Goal: Use online tool/utility: Utilize a website feature to perform a specific function

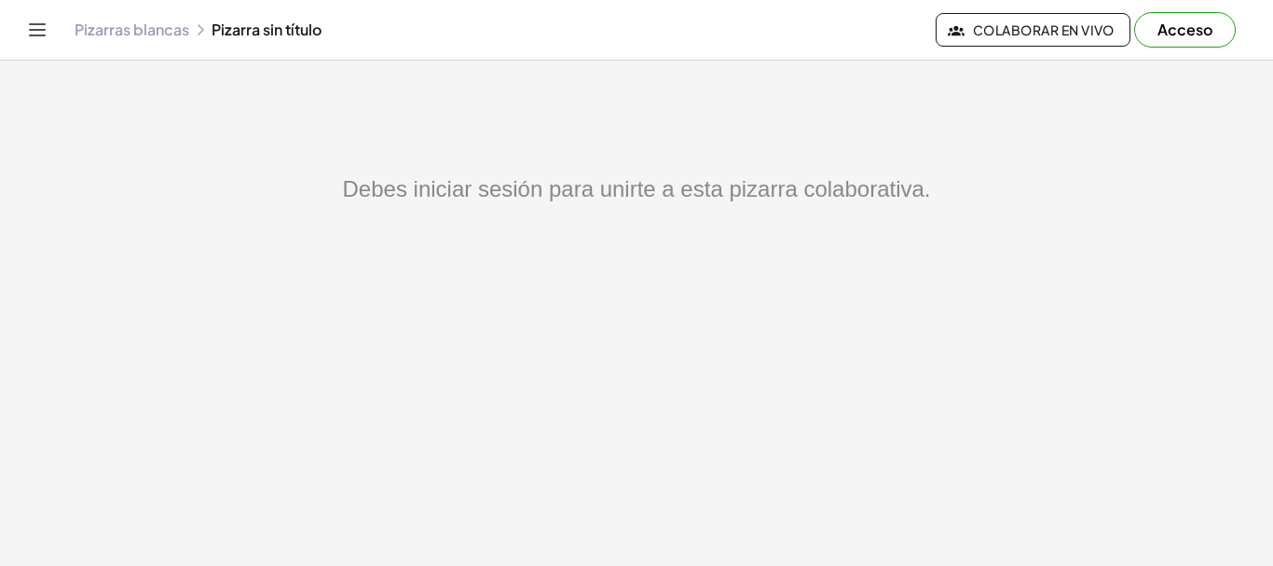
click at [1063, 20] on button "Colaborar en vivo" at bounding box center [1033, 30] width 195 height 34
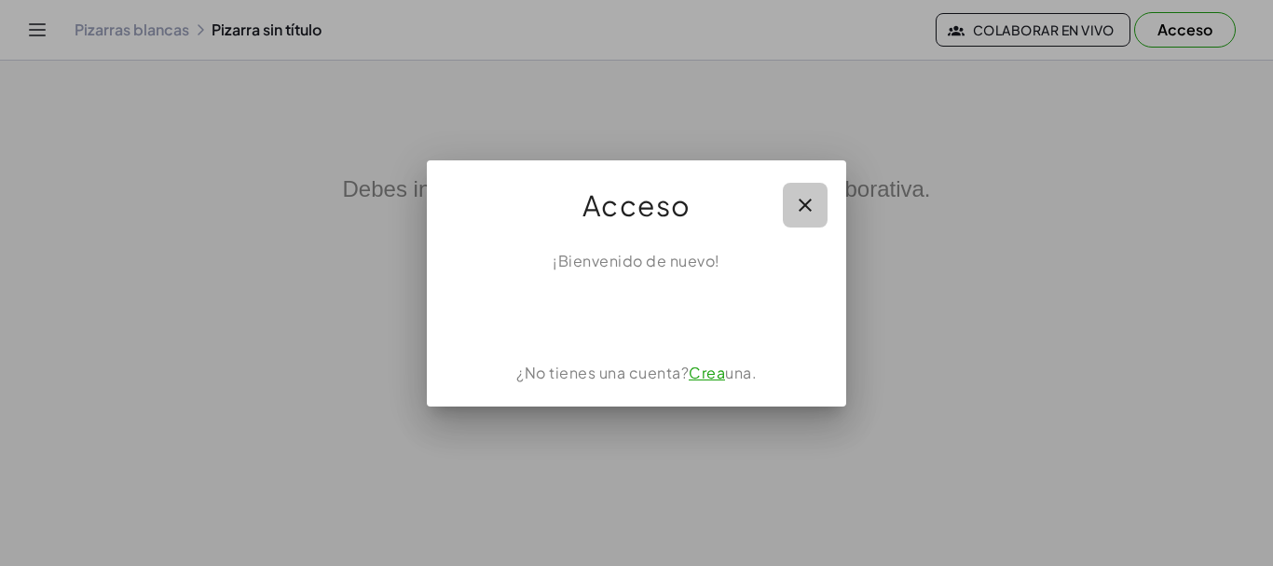
click at [806, 184] on button "button" at bounding box center [805, 205] width 45 height 45
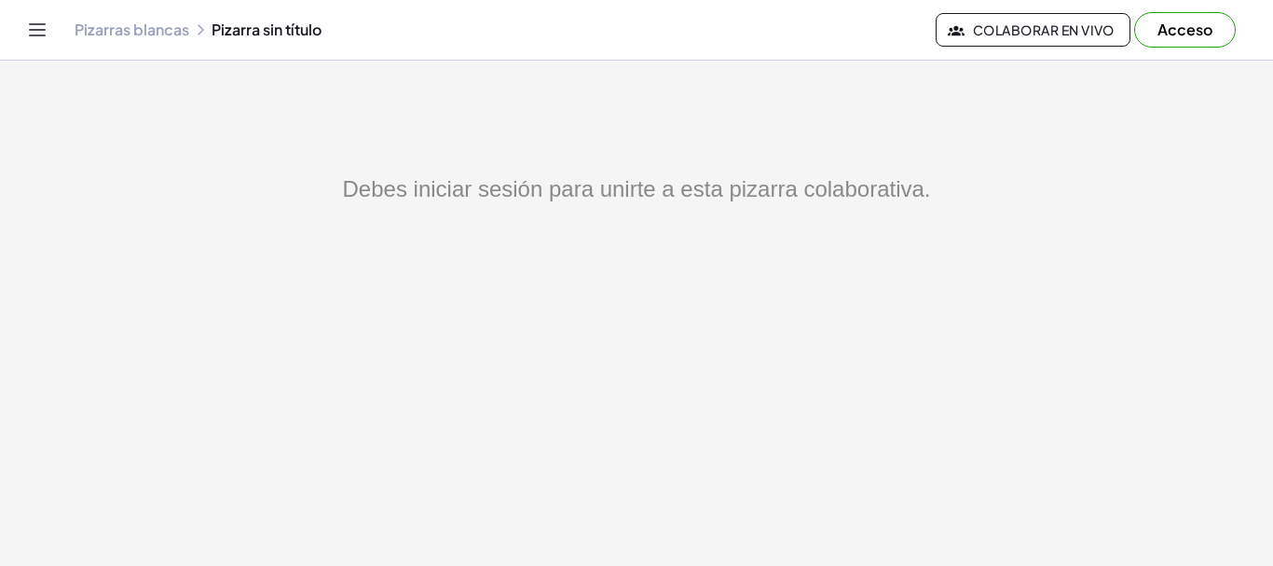
click at [139, 36] on font "Pizarras blancas" at bounding box center [132, 30] width 115 height 20
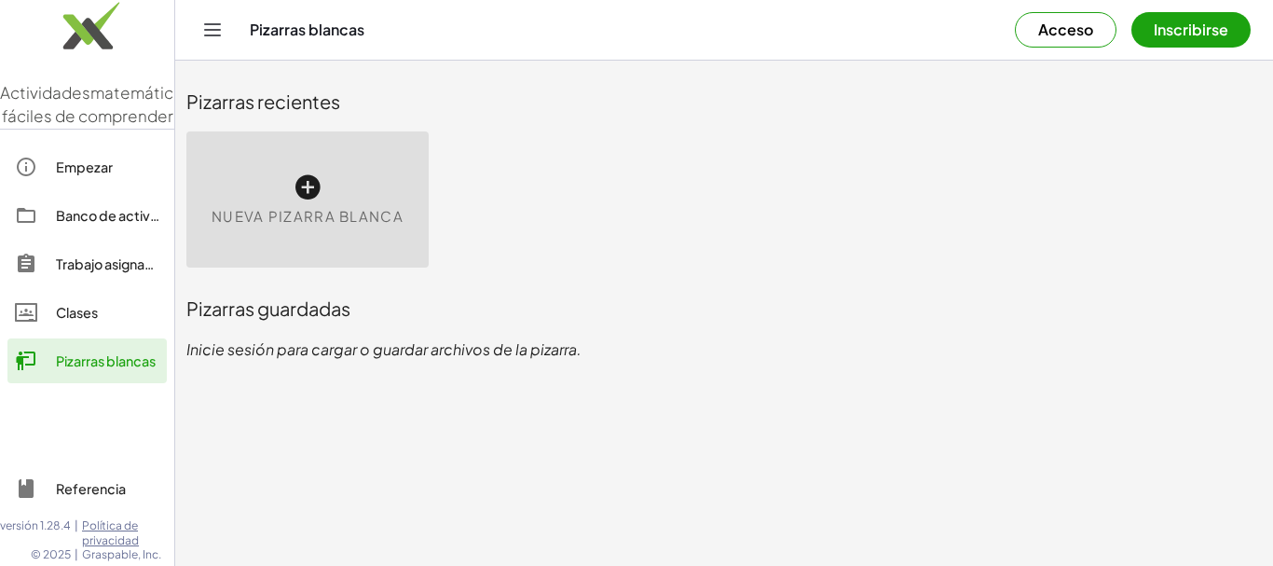
click at [352, 170] on div "Nueva pizarra blanca" at bounding box center [307, 199] width 242 height 136
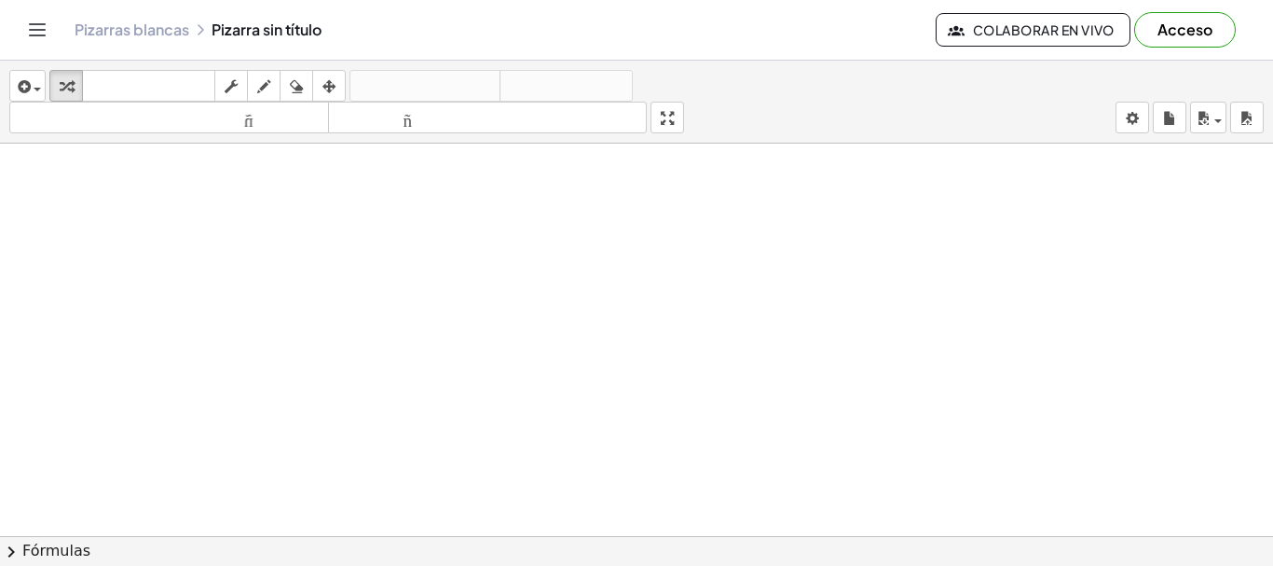
drag, startPoint x: 377, startPoint y: 186, endPoint x: 495, endPoint y: 337, distance: 191.9
click at [495, 337] on div at bounding box center [636, 549] width 1273 height 811
click at [513, 365] on div at bounding box center [636, 549] width 1273 height 811
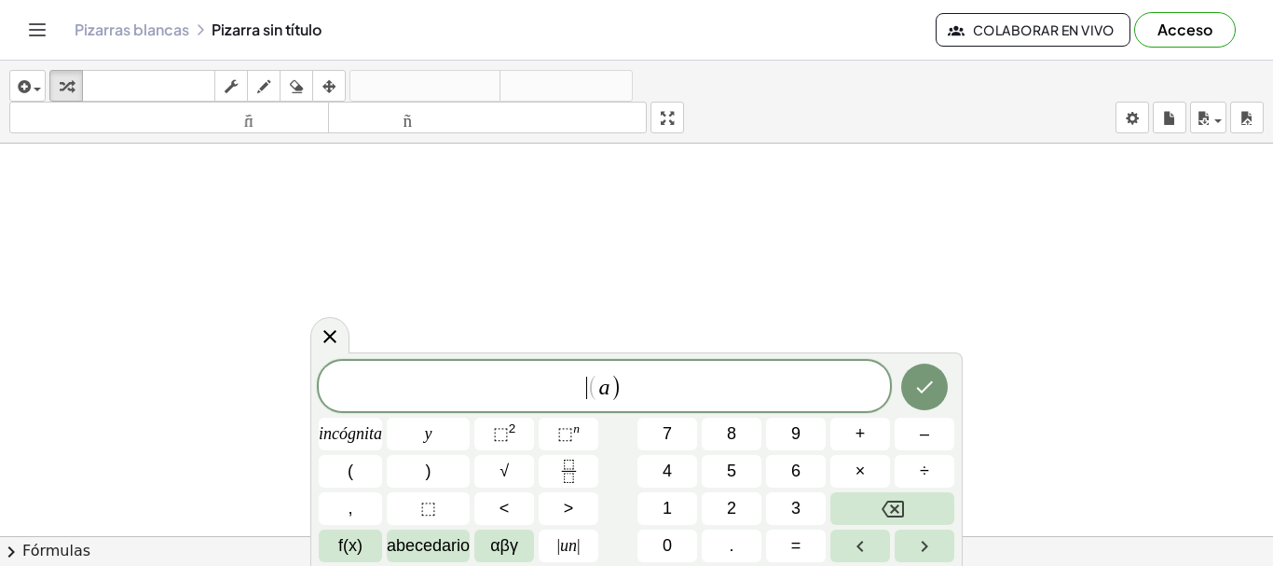
click at [593, 379] on span "(" at bounding box center [593, 387] width 12 height 27
click at [626, 382] on span "( ​ a )" at bounding box center [604, 387] width 571 height 31
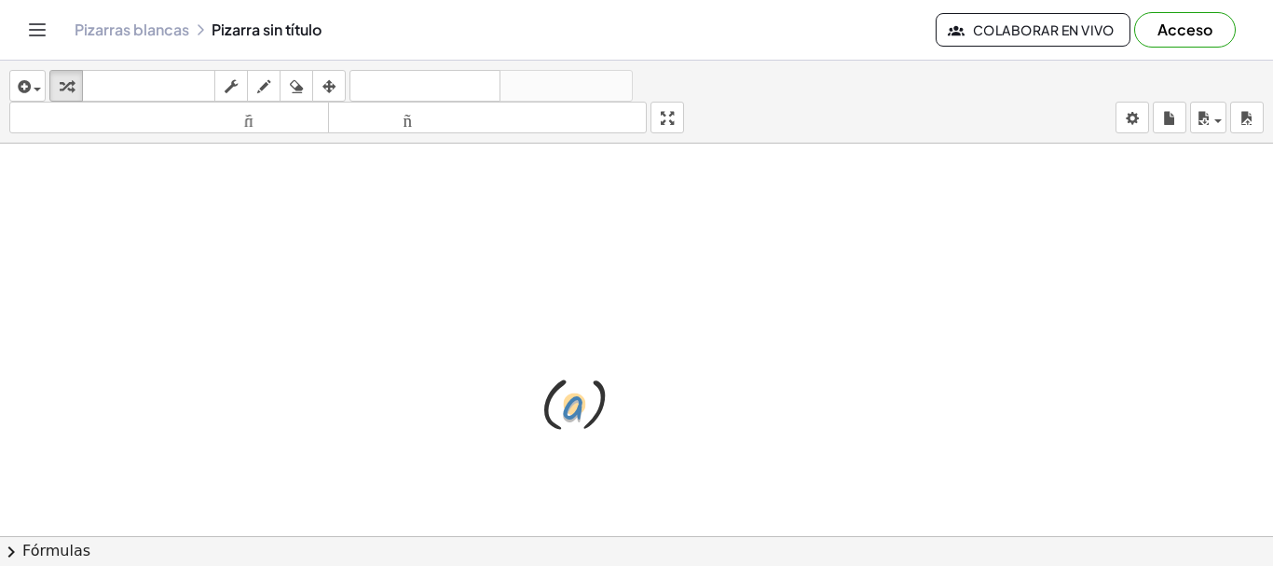
click at [575, 402] on div at bounding box center [590, 403] width 119 height 68
click at [566, 451] on icon at bounding box center [575, 455] width 20 height 20
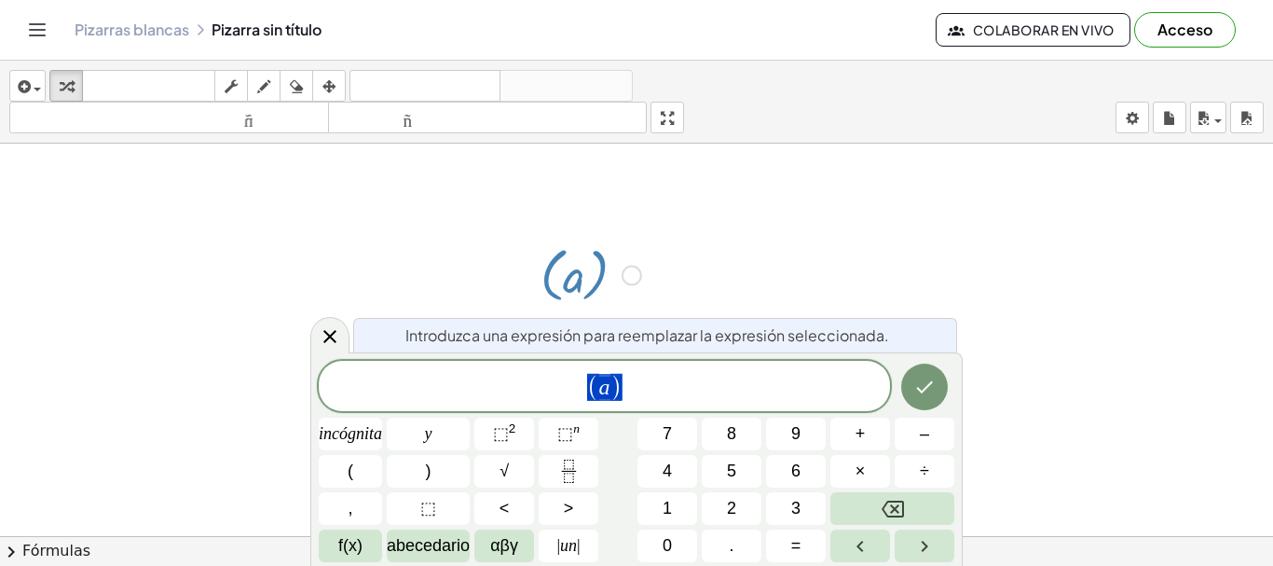
scroll to position [132, 0]
click at [637, 395] on span "( a )" at bounding box center [604, 387] width 571 height 31
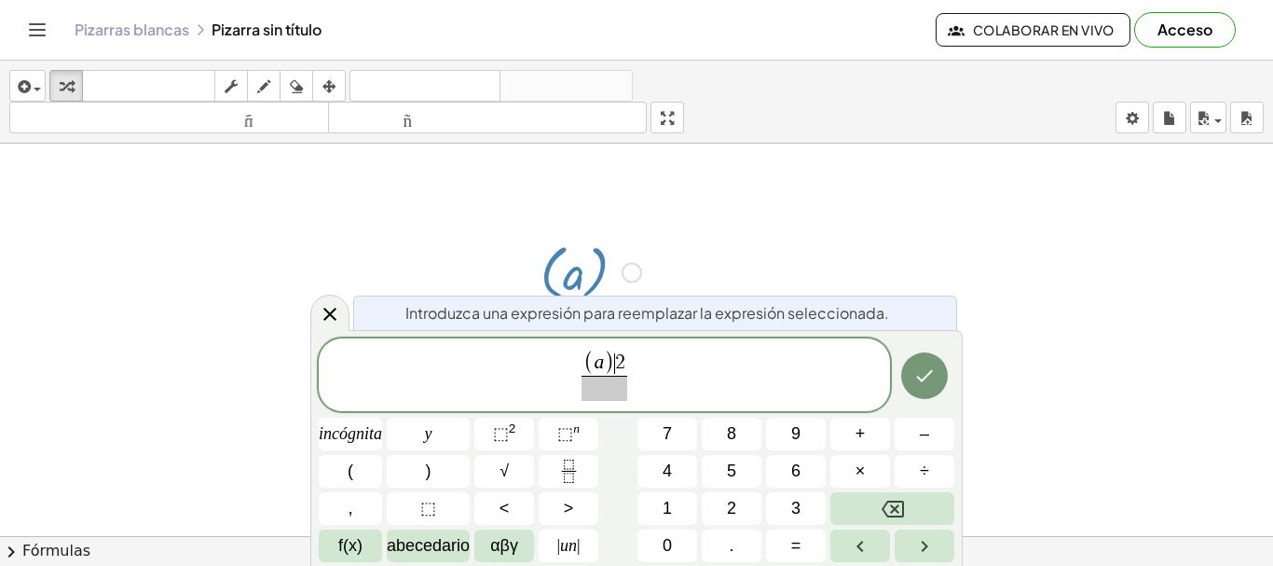
click at [614, 360] on span "( a ) ​ 2" at bounding box center [605, 363] width 46 height 24
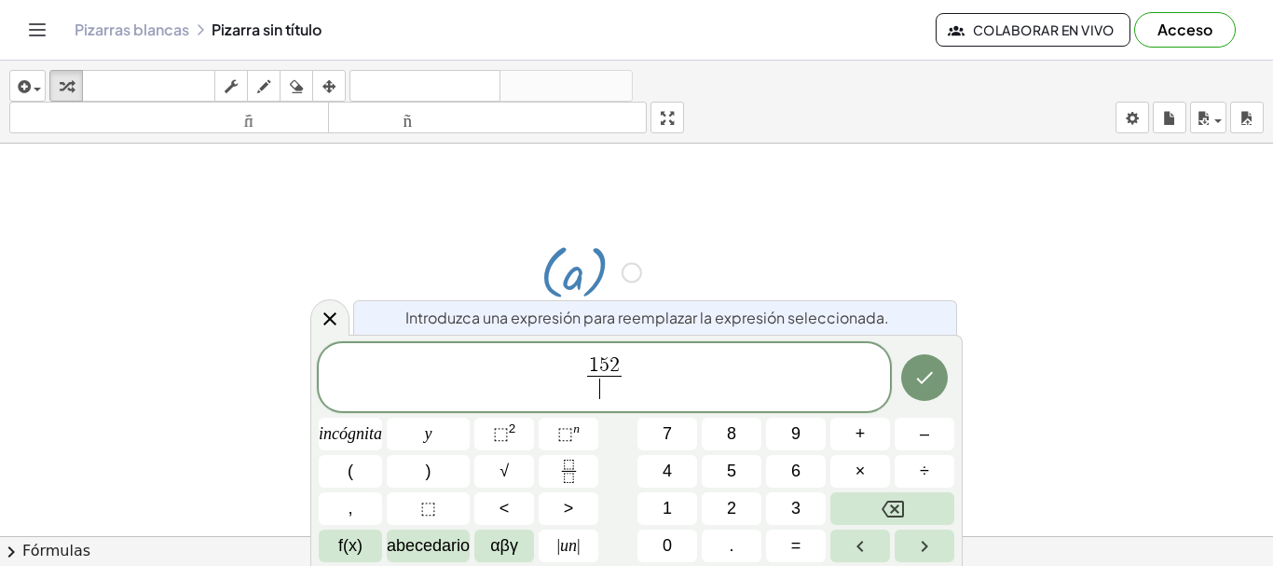
click at [611, 385] on span "​" at bounding box center [604, 388] width 34 height 25
click at [606, 355] on span "5" at bounding box center [604, 365] width 10 height 21
click at [541, 381] on span "​ 2 1 5 ​" at bounding box center [604, 378] width 571 height 49
click at [540, 380] on span "​ 2 1 5 ​" at bounding box center [604, 378] width 571 height 49
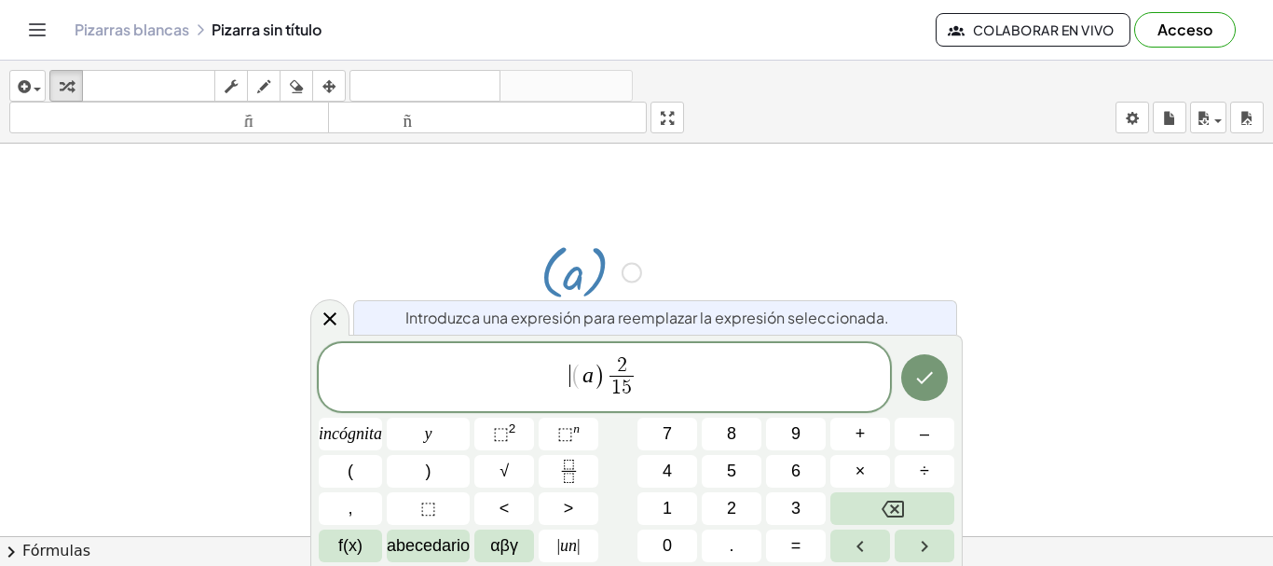
click at [573, 376] on span "(" at bounding box center [577, 376] width 12 height 27
click at [581, 375] on span "(" at bounding box center [577, 376] width 12 height 27
click at [727, 378] on span "( a ) 2 1 5 ​ ​" at bounding box center [604, 378] width 571 height 49
click at [382, 418] on div at bounding box center [350, 434] width 63 height 33
click at [931, 367] on icon "Hecho" at bounding box center [925, 377] width 22 height 22
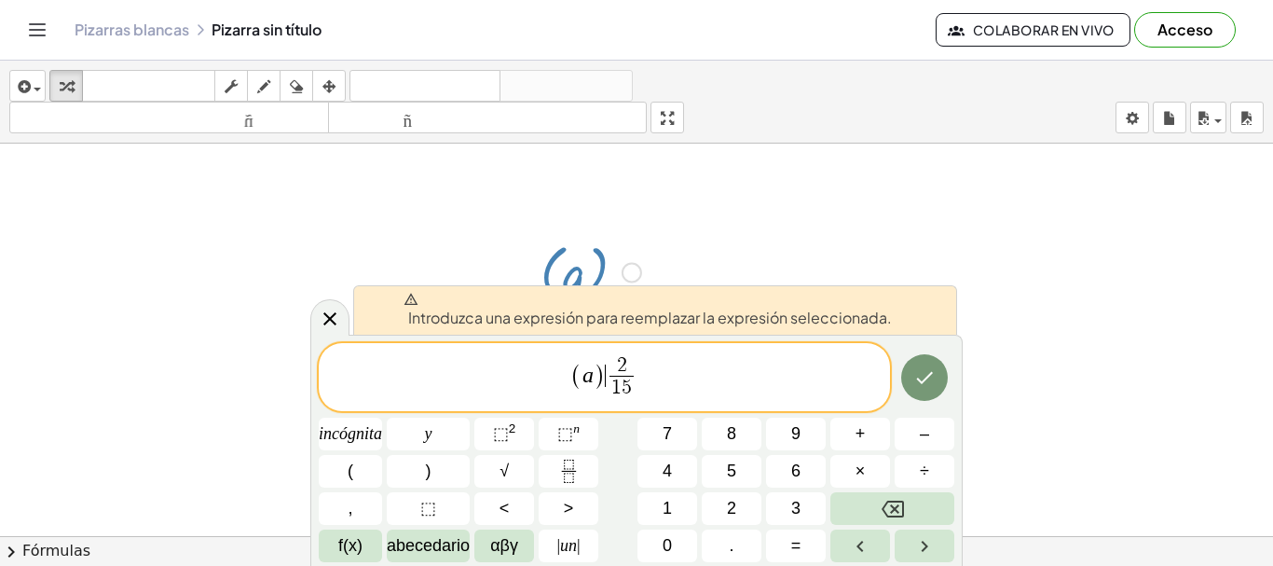
click at [607, 379] on span "2 1 5 ​" at bounding box center [622, 379] width 33 height 46
click at [324, 310] on icon at bounding box center [330, 319] width 22 height 22
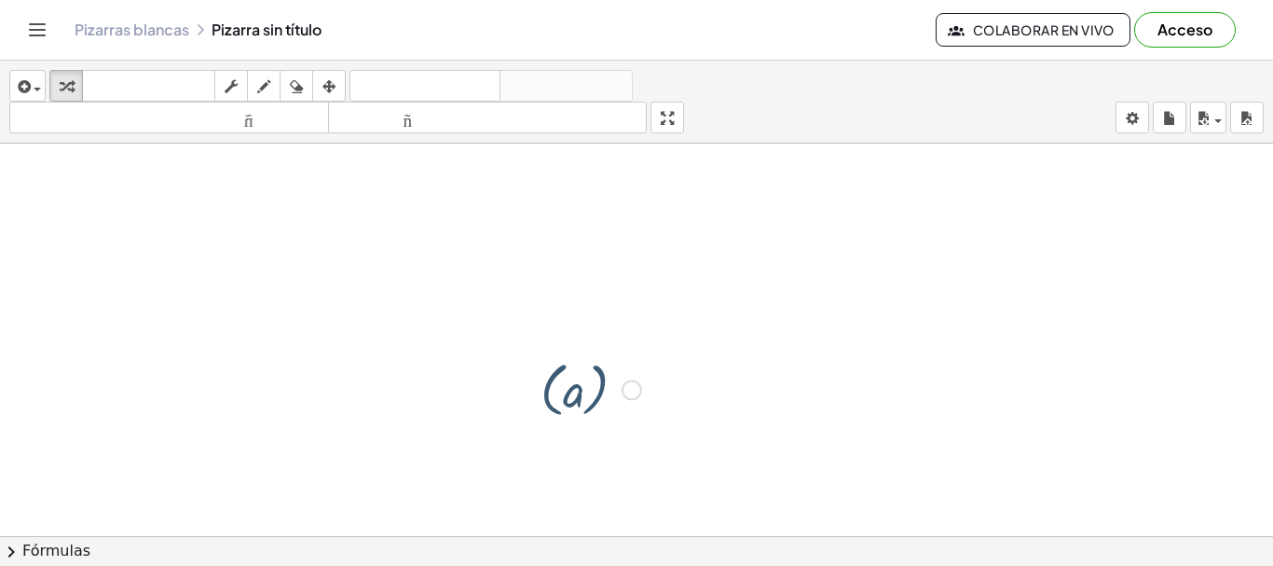
scroll to position [0, 0]
click at [656, 370] on div at bounding box center [636, 549] width 1273 height 811
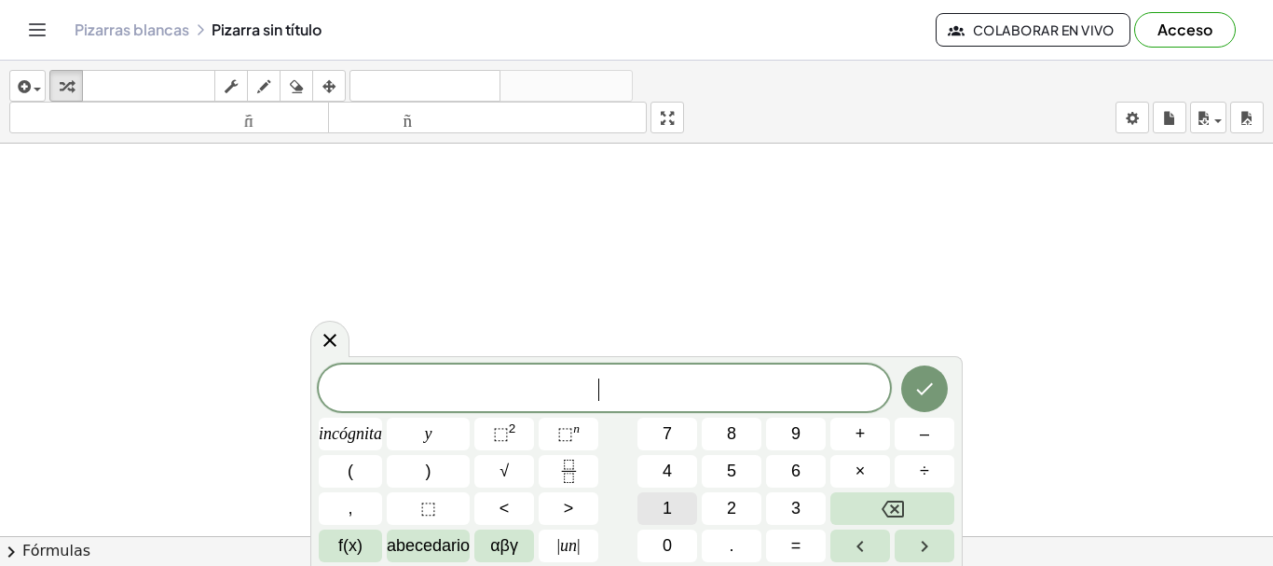
drag, startPoint x: 652, startPoint y: 358, endPoint x: 673, endPoint y: 503, distance: 147.0
click at [673, 503] on div "​ incógnita y ⬚ 2 ⬚ n 7 8 9 + – ( ) √ 4 5 6 × ÷ , ⬚ < > 1 2 3 f(x) abecedario α…" at bounding box center [637, 464] width 636 height 198
click at [716, 519] on button "2" at bounding box center [732, 508] width 60 height 33
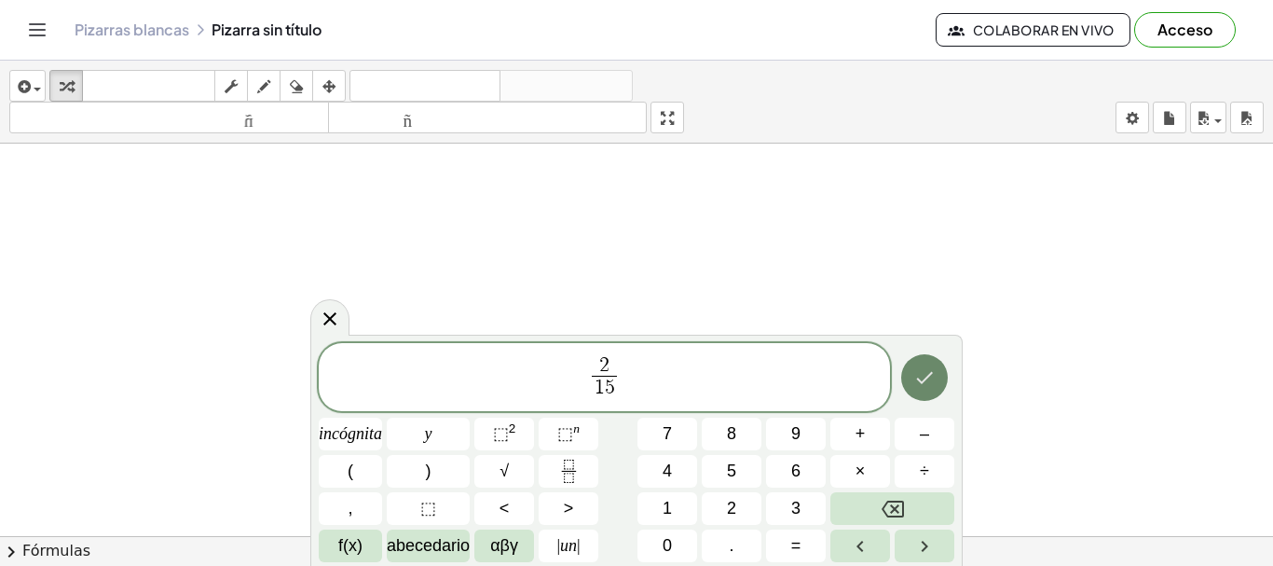
click at [929, 381] on icon "Hecho" at bounding box center [925, 377] width 22 height 22
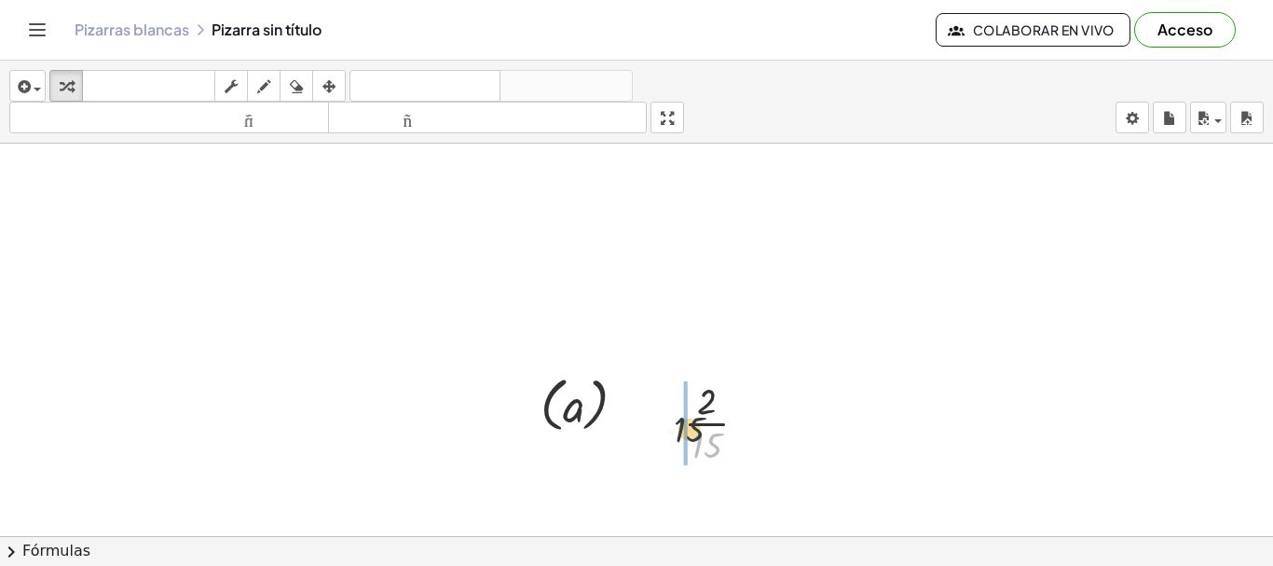
drag, startPoint x: 709, startPoint y: 441, endPoint x: 694, endPoint y: 420, distance: 26.7
click at [690, 420] on div at bounding box center [723, 421] width 97 height 93
drag, startPoint x: 727, startPoint y: 427, endPoint x: 686, endPoint y: 408, distance: 45.1
click at [681, 406] on div at bounding box center [723, 421] width 134 height 93
drag, startPoint x: 701, startPoint y: 398, endPoint x: 706, endPoint y: 410, distance: 13.0
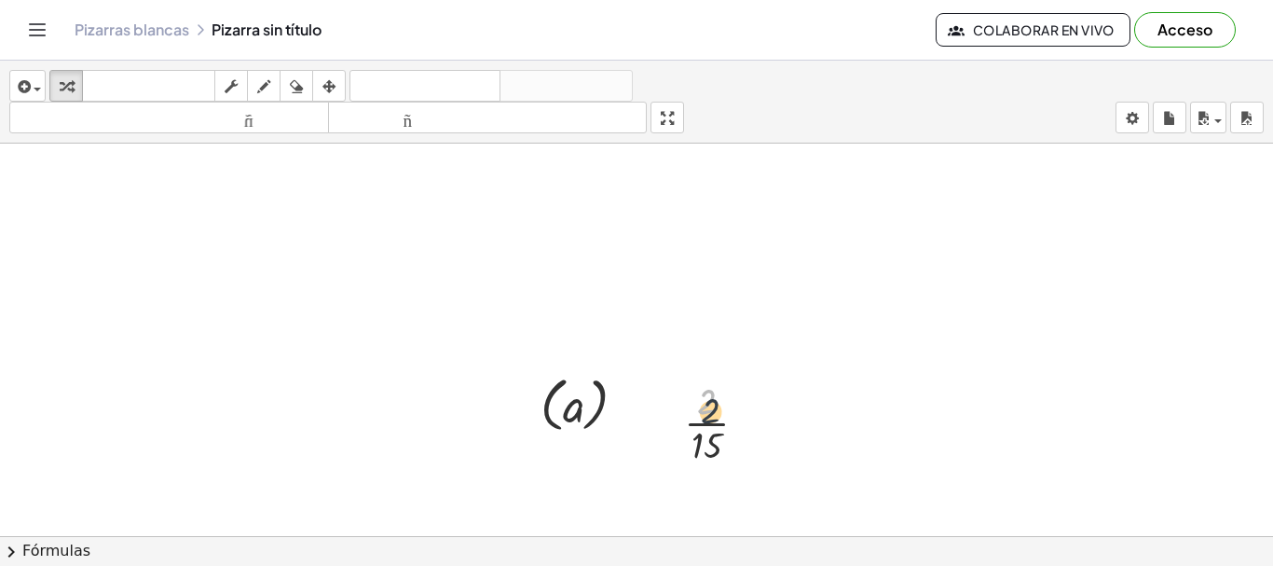
click at [706, 410] on div at bounding box center [723, 421] width 97 height 93
drag, startPoint x: 669, startPoint y: 414, endPoint x: 584, endPoint y: 386, distance: 90.2
click at [585, 387] on div at bounding box center [588, 398] width 28 height 103
drag, startPoint x: 589, startPoint y: 374, endPoint x: 630, endPoint y: 378, distance: 41.2
click at [630, 379] on div at bounding box center [627, 402] width 28 height 103
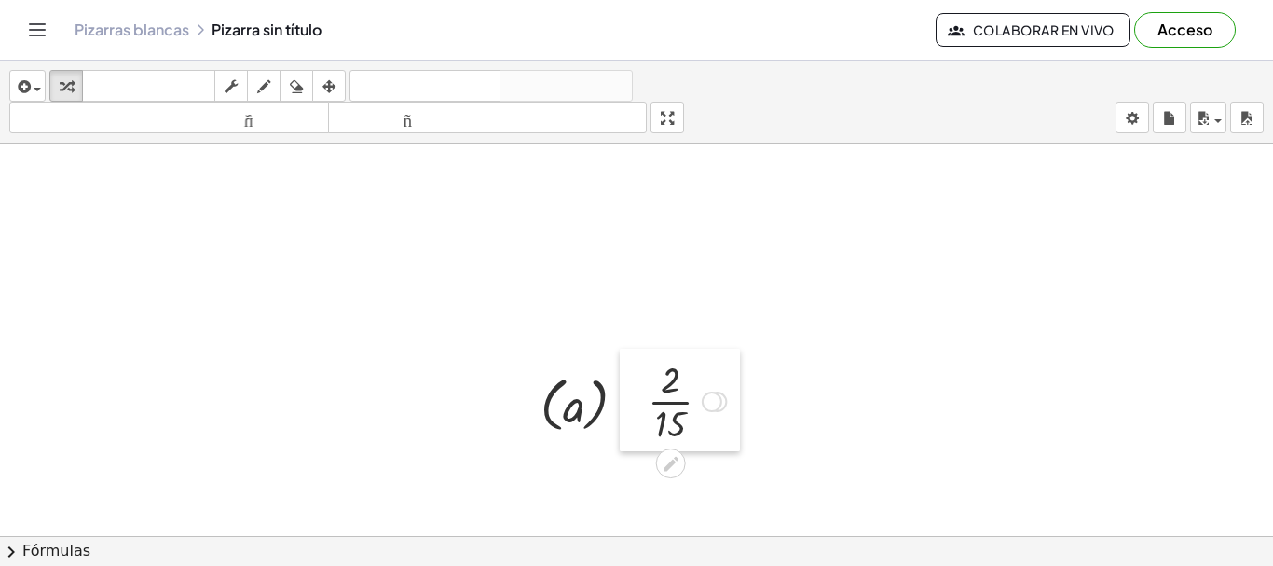
click at [624, 401] on div at bounding box center [634, 400] width 28 height 103
click at [527, 396] on div at bounding box center [516, 402] width 28 height 77
drag, startPoint x: 640, startPoint y: 255, endPoint x: 567, endPoint y: 267, distance: 74.5
click at [567, 267] on div at bounding box center [636, 549] width 1273 height 811
drag, startPoint x: 576, startPoint y: 413, endPoint x: 454, endPoint y: 357, distance: 134.3
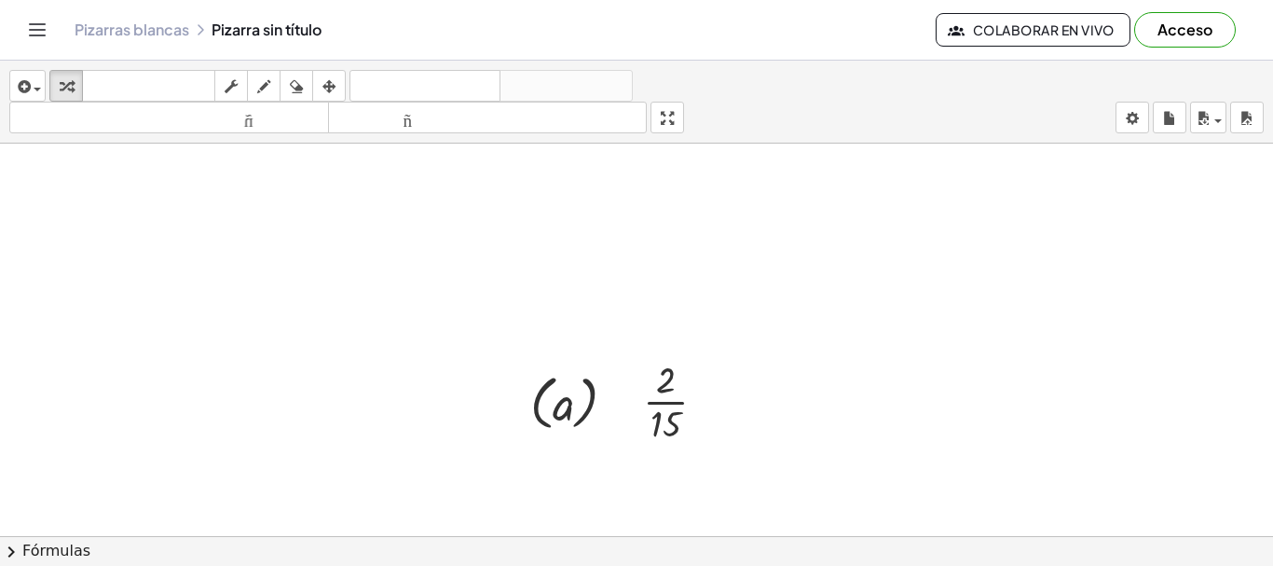
click at [454, 357] on div at bounding box center [636, 549] width 1273 height 811
click at [454, 364] on div at bounding box center [636, 549] width 1273 height 811
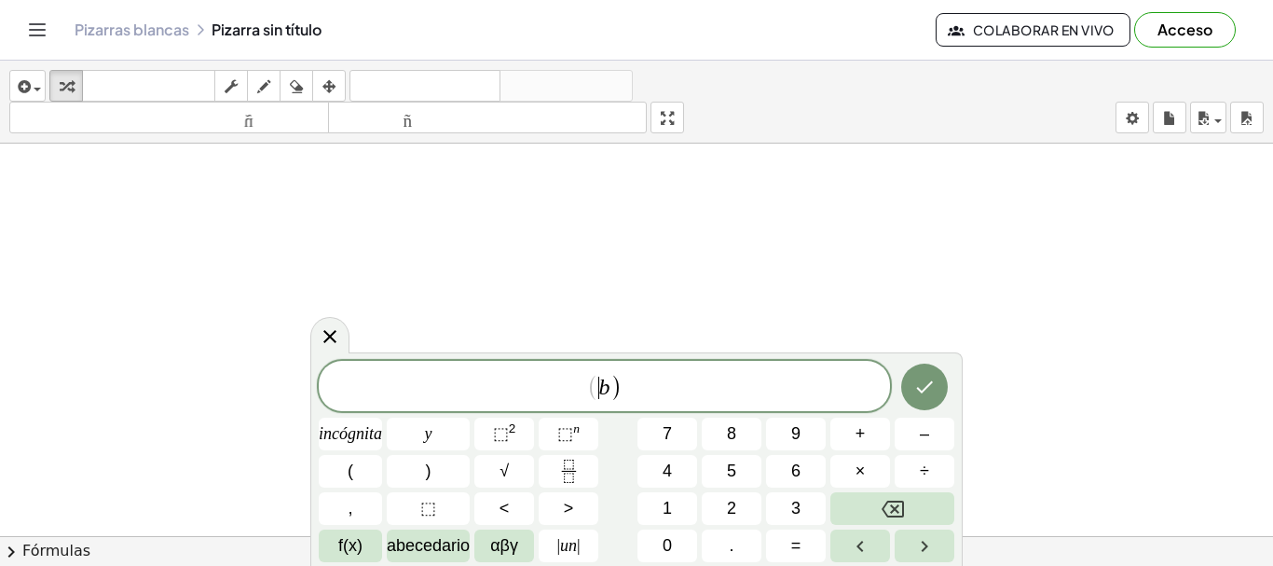
click at [596, 384] on span "(" at bounding box center [593, 387] width 12 height 27
click at [382, 418] on div at bounding box center [350, 434] width 63 height 33
click at [936, 396] on button "Hecho" at bounding box center [925, 387] width 47 height 47
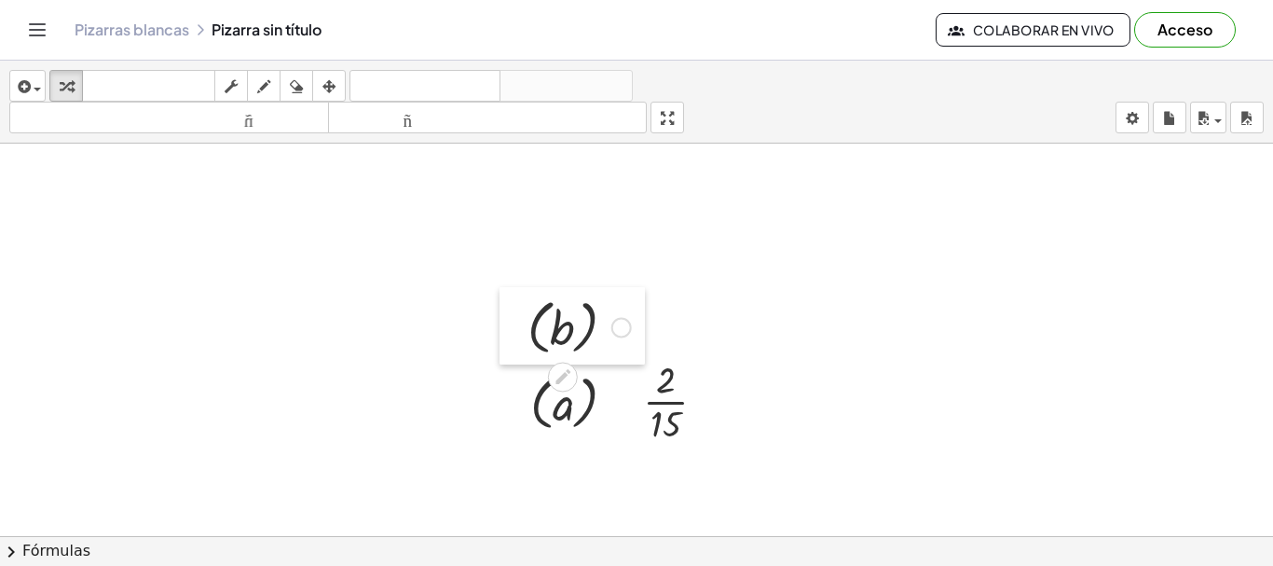
drag, startPoint x: 474, startPoint y: 376, endPoint x: 519, endPoint y: 299, distance: 89.1
click at [519, 299] on div at bounding box center [514, 325] width 28 height 77
click at [656, 324] on div at bounding box center [636, 549] width 1273 height 811
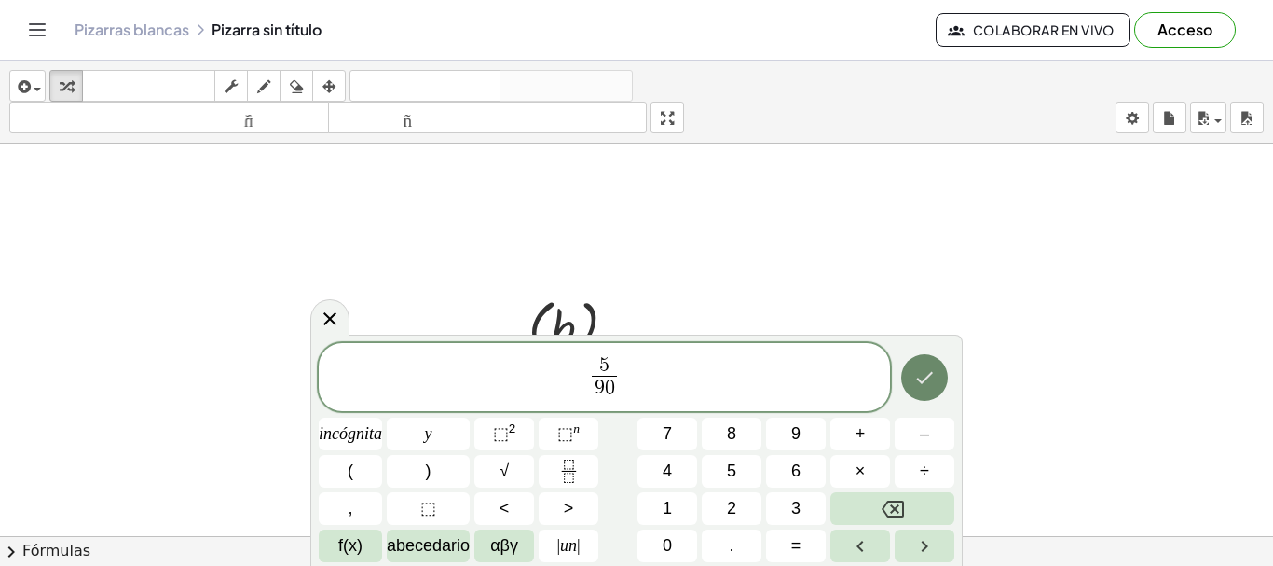
click at [915, 393] on button "Hecho" at bounding box center [925, 377] width 47 height 47
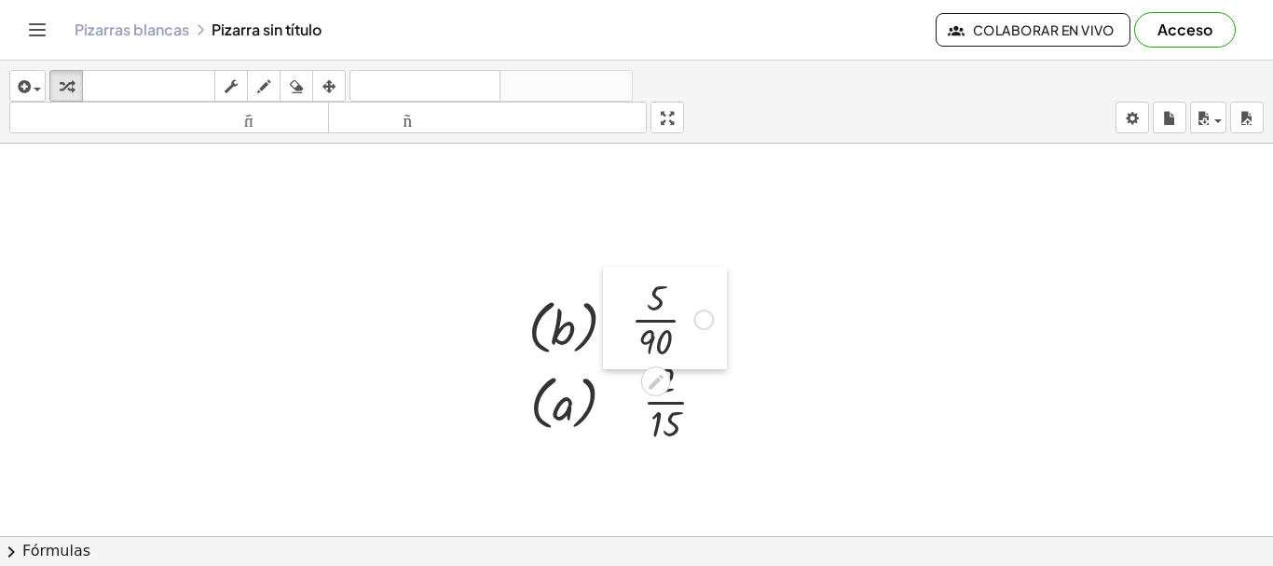
drag, startPoint x: 663, startPoint y: 335, endPoint x: 610, endPoint y: 278, distance: 77.8
click at [610, 278] on div at bounding box center [617, 318] width 28 height 103
click at [34, 36] on icon "Cambiar navegación" at bounding box center [37, 30] width 22 height 22
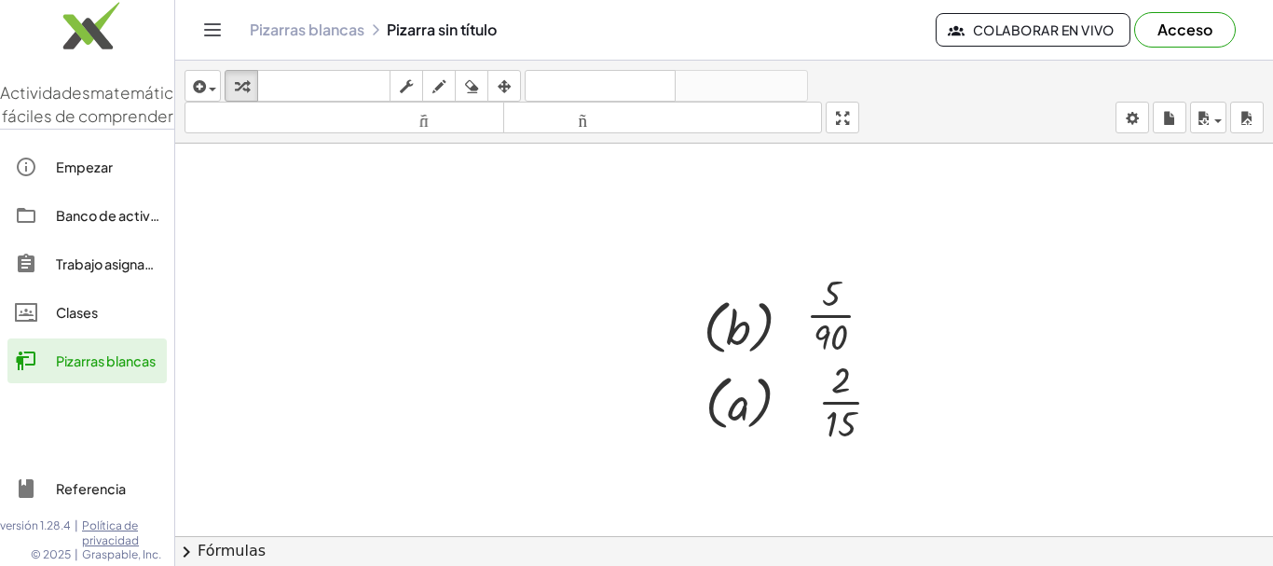
click at [275, 280] on div at bounding box center [724, 549] width 1098 height 811
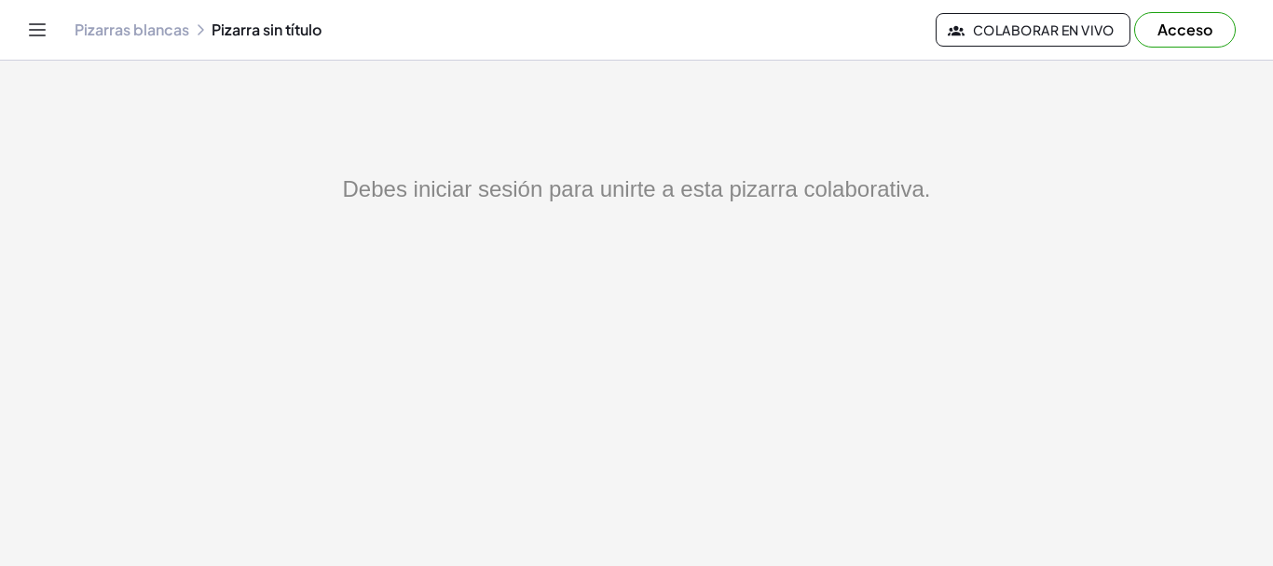
click at [702, 125] on main "Debes iniciar sesión para unirte a esta pizarra colaborativa." at bounding box center [636, 283] width 1273 height 566
click at [1189, 23] on font "Acceso" at bounding box center [1185, 30] width 55 height 20
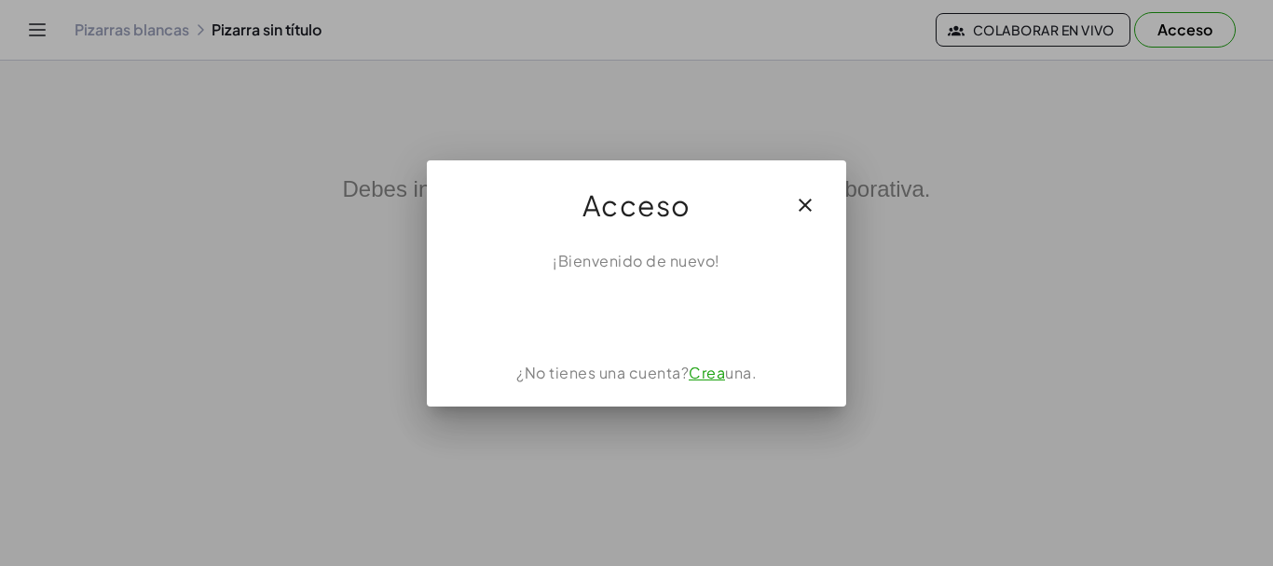
click at [660, 164] on div "Acceso" at bounding box center [637, 197] width 420 height 75
click at [712, 372] on font "Crea" at bounding box center [707, 373] width 36 height 20
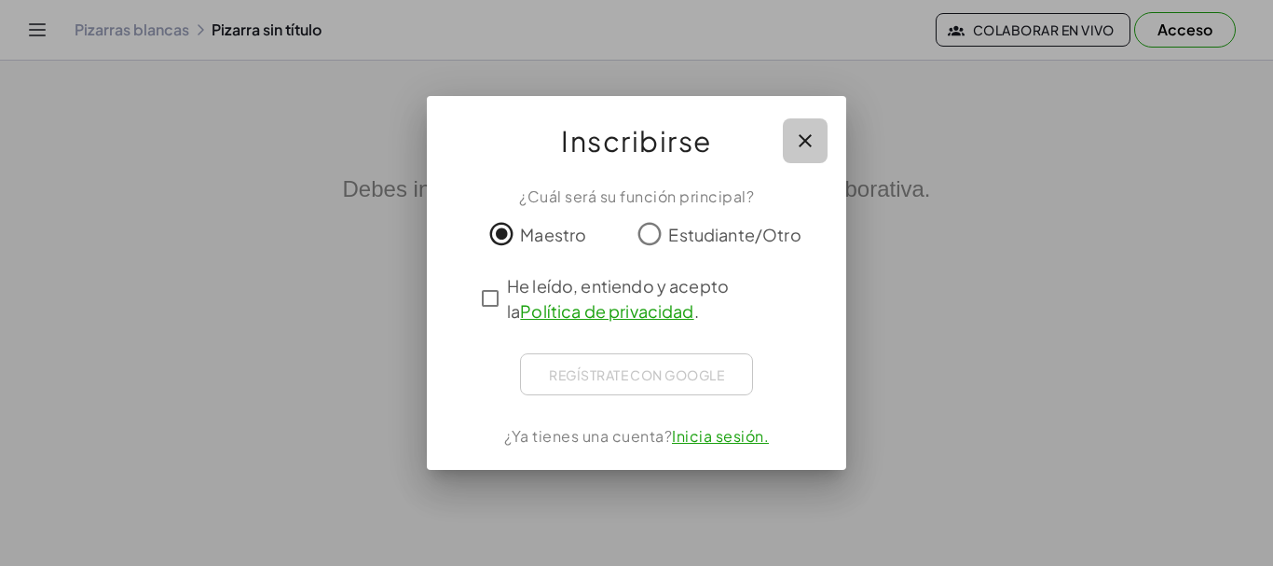
click at [799, 136] on icon "button" at bounding box center [805, 141] width 22 height 22
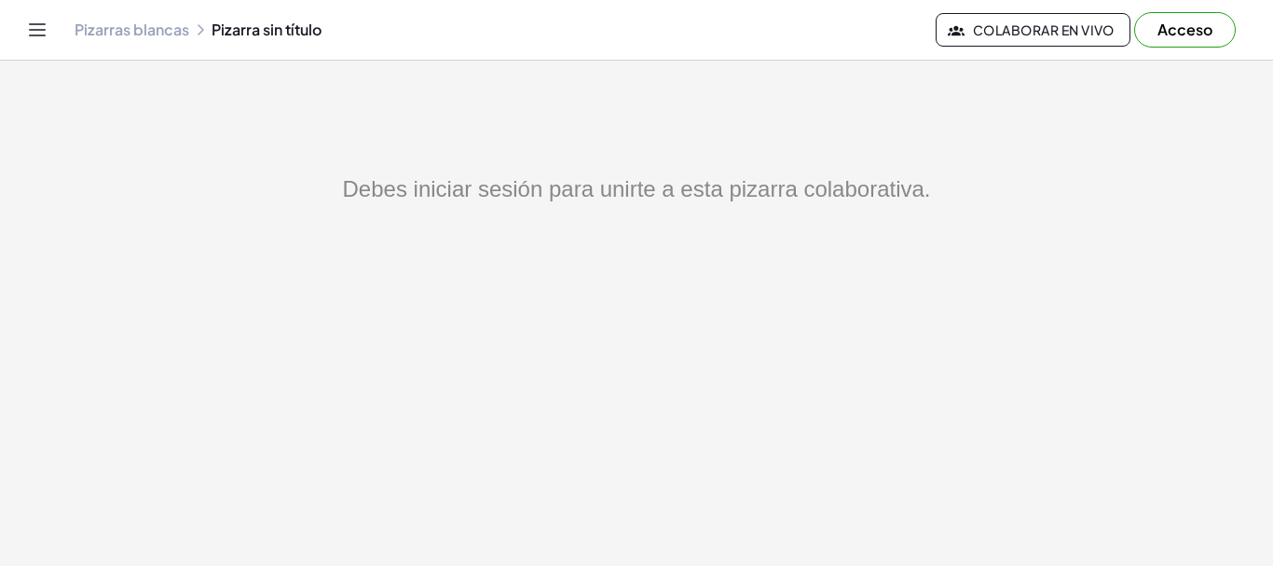
click at [162, 25] on font "Pizarras blancas" at bounding box center [132, 30] width 115 height 20
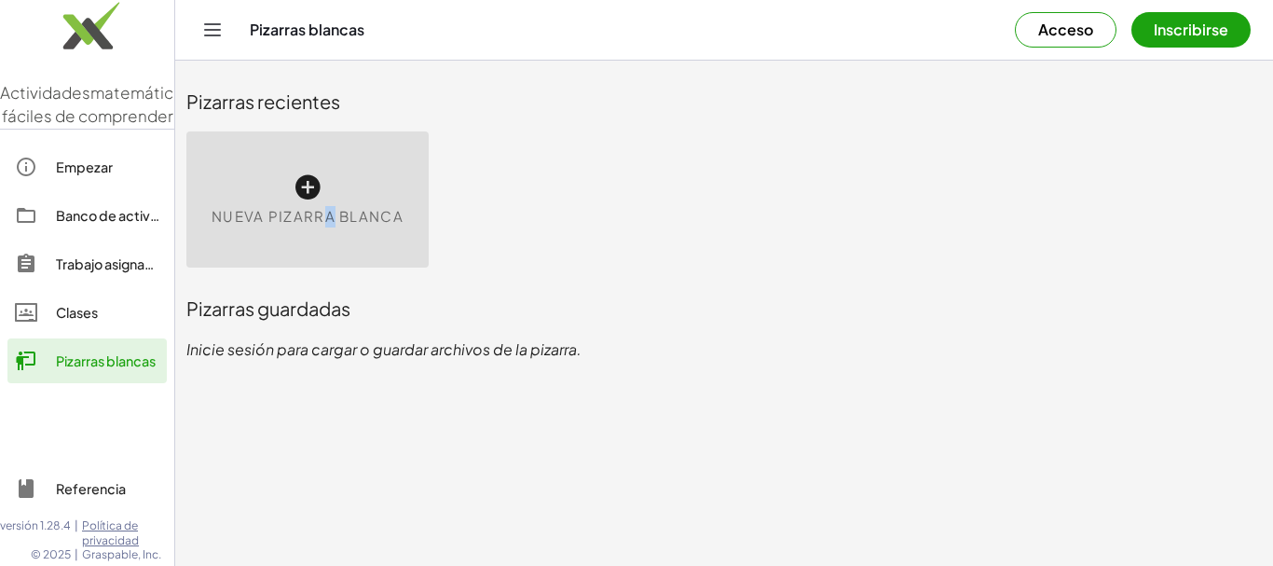
click at [329, 209] on font "Nueva pizarra blanca" at bounding box center [308, 216] width 192 height 18
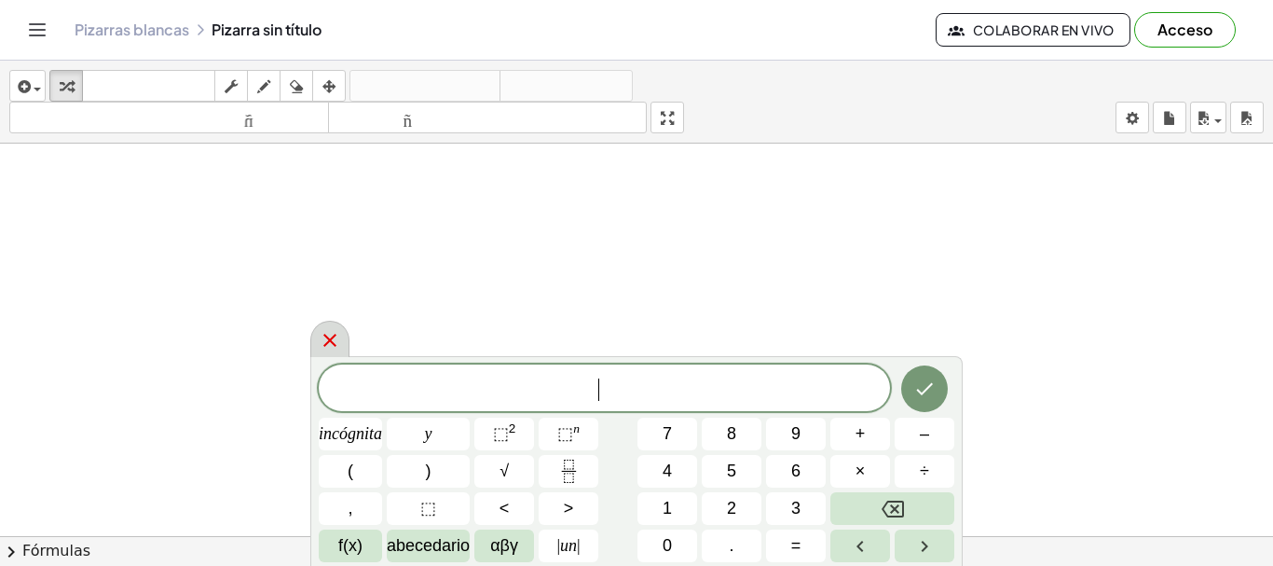
click at [330, 343] on icon at bounding box center [330, 340] width 22 height 22
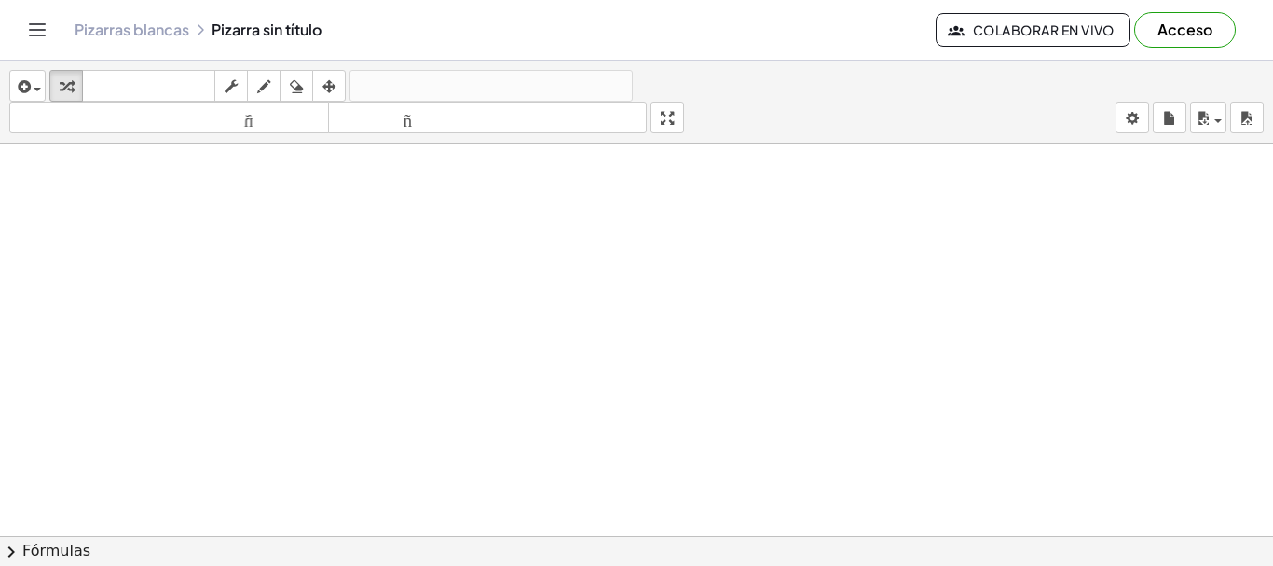
click at [318, 299] on div at bounding box center [636, 549] width 1273 height 811
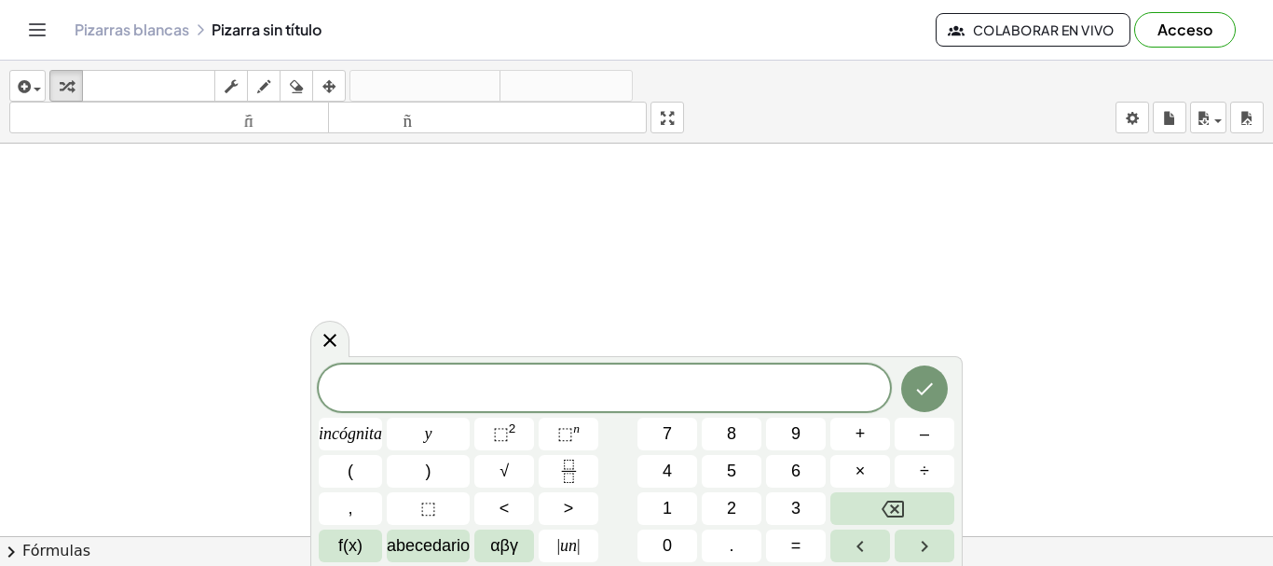
click at [381, 248] on div at bounding box center [636, 549] width 1273 height 811
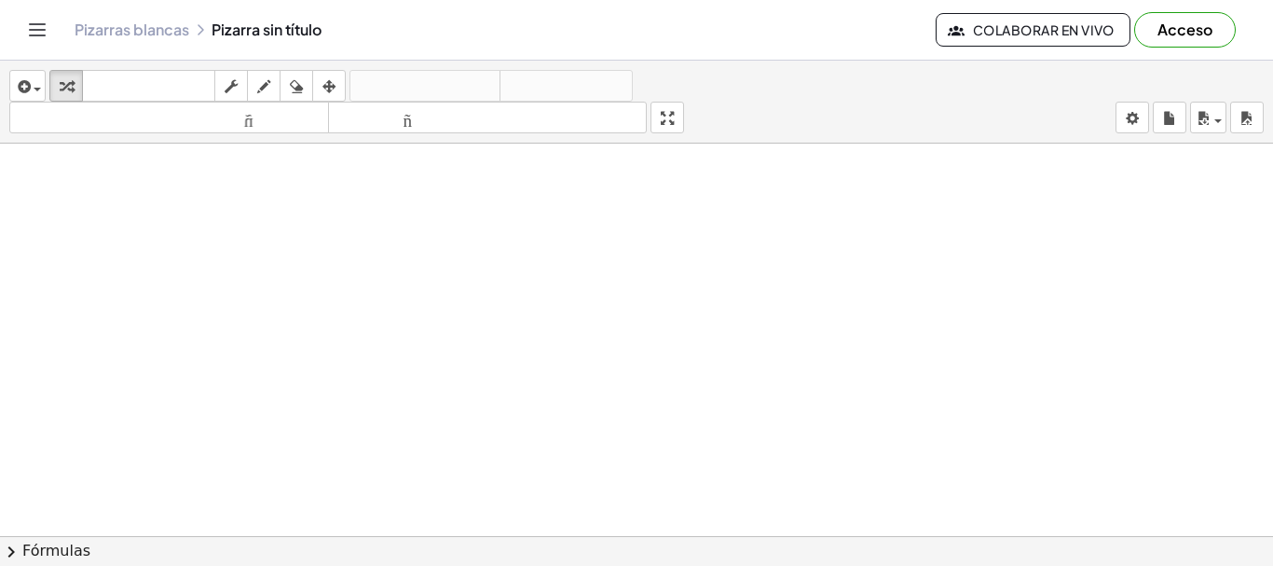
scroll to position [343, 0]
click at [434, 306] on div at bounding box center [636, 205] width 1273 height 811
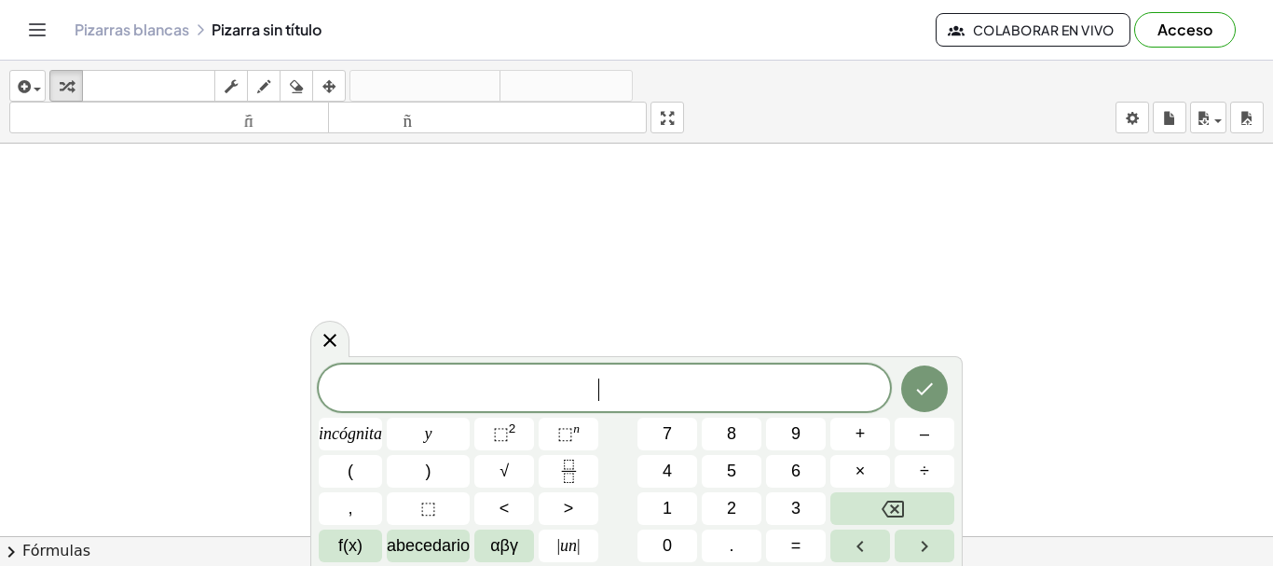
click at [434, 306] on div at bounding box center [636, 205] width 1273 height 811
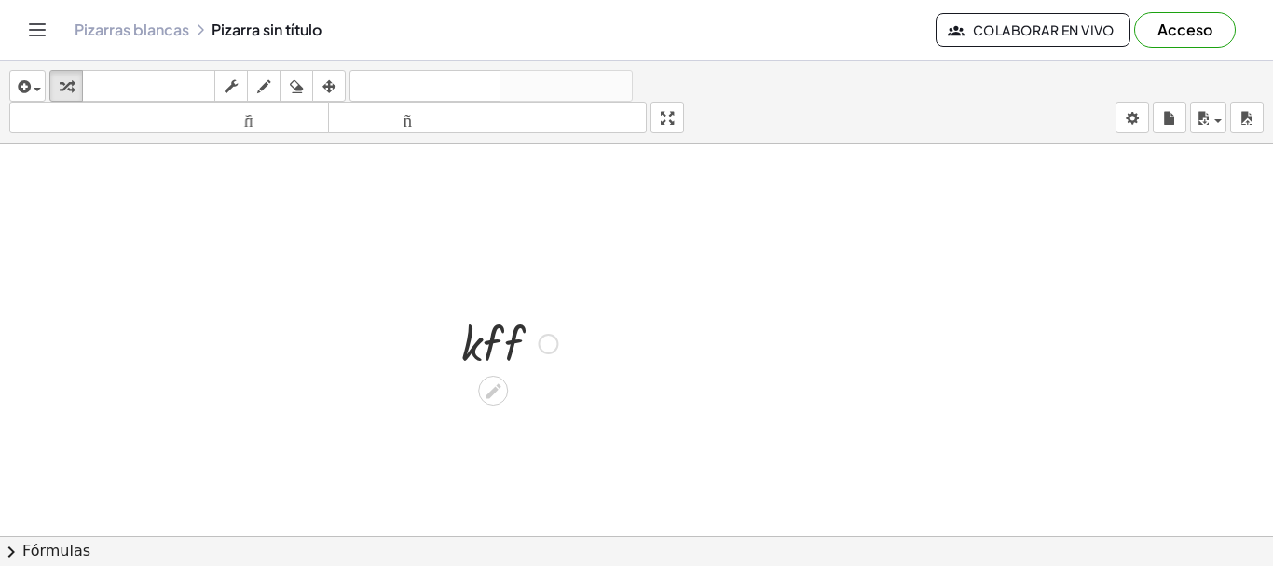
click at [499, 392] on icon at bounding box center [494, 391] width 20 height 20
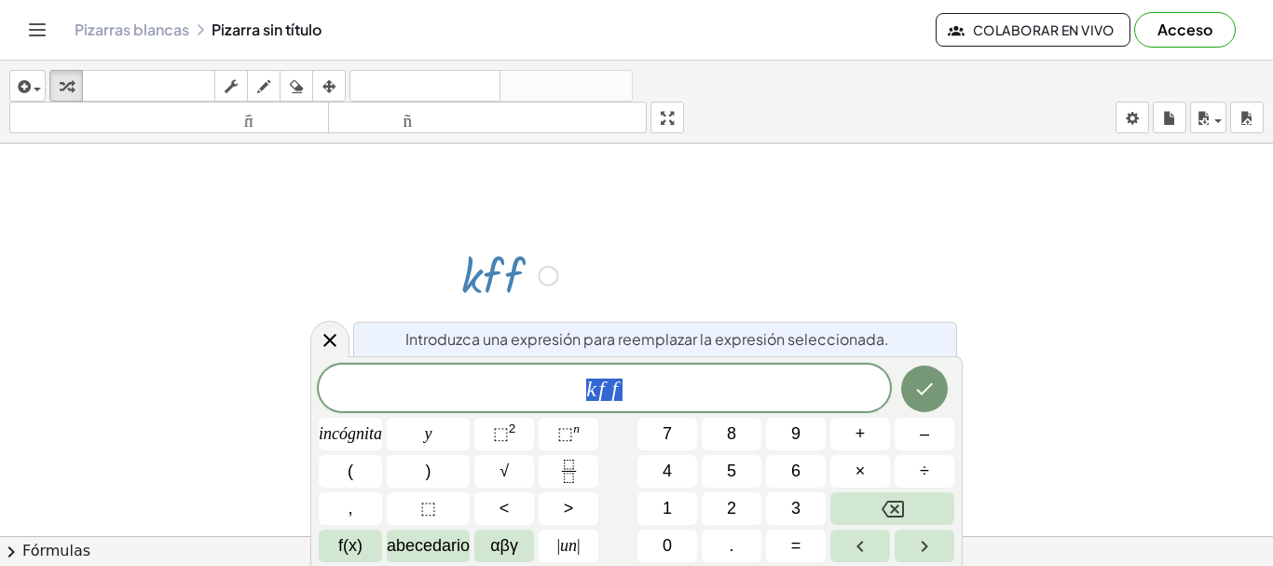
scroll to position [412, 0]
click at [331, 351] on icon at bounding box center [330, 340] width 22 height 22
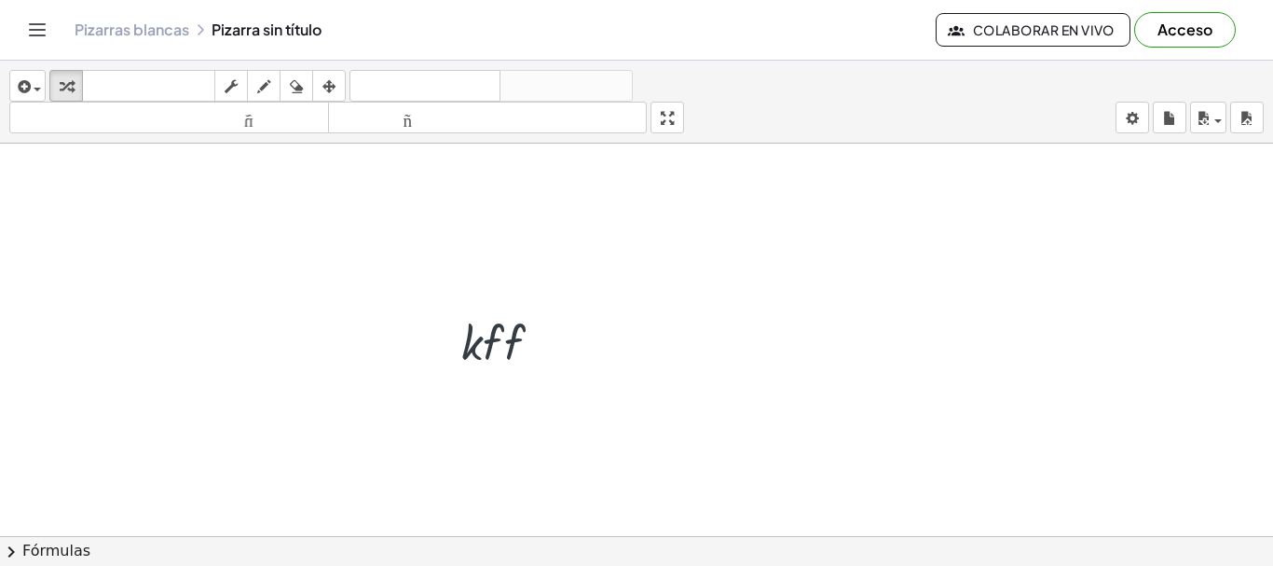
scroll to position [343, 0]
click at [504, 405] on div "· k · f · f" at bounding box center [636, 205] width 1273 height 811
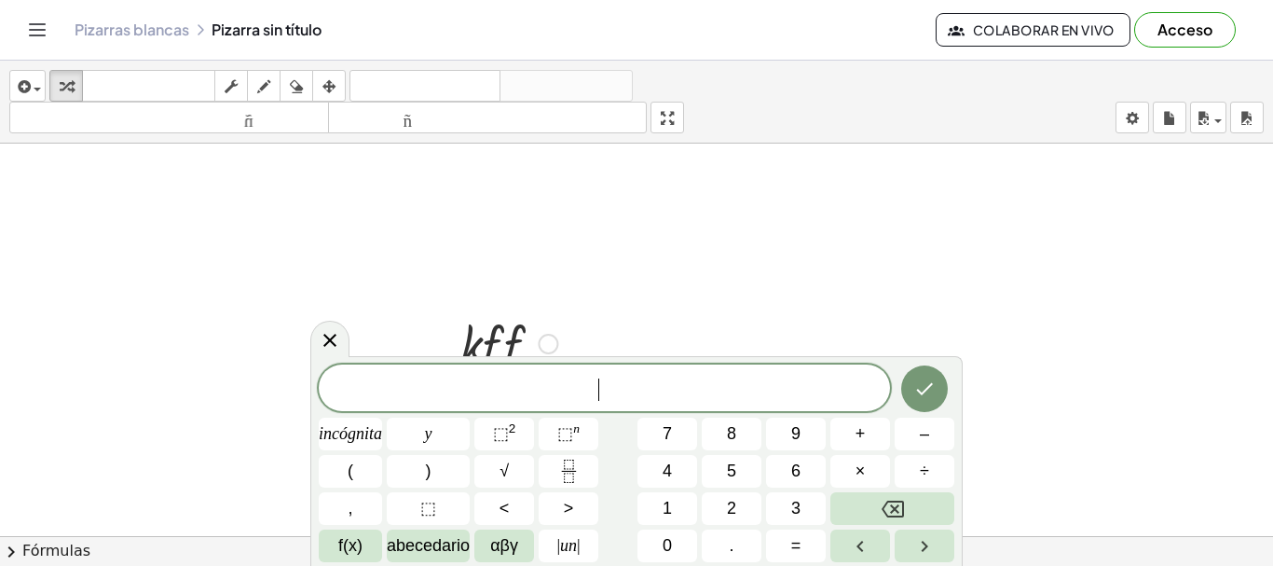
click at [471, 338] on div at bounding box center [509, 341] width 115 height 63
click at [475, 338] on div at bounding box center [509, 341] width 115 height 63
click at [470, 338] on div at bounding box center [509, 341] width 115 height 63
click at [552, 337] on div at bounding box center [548, 344] width 21 height 21
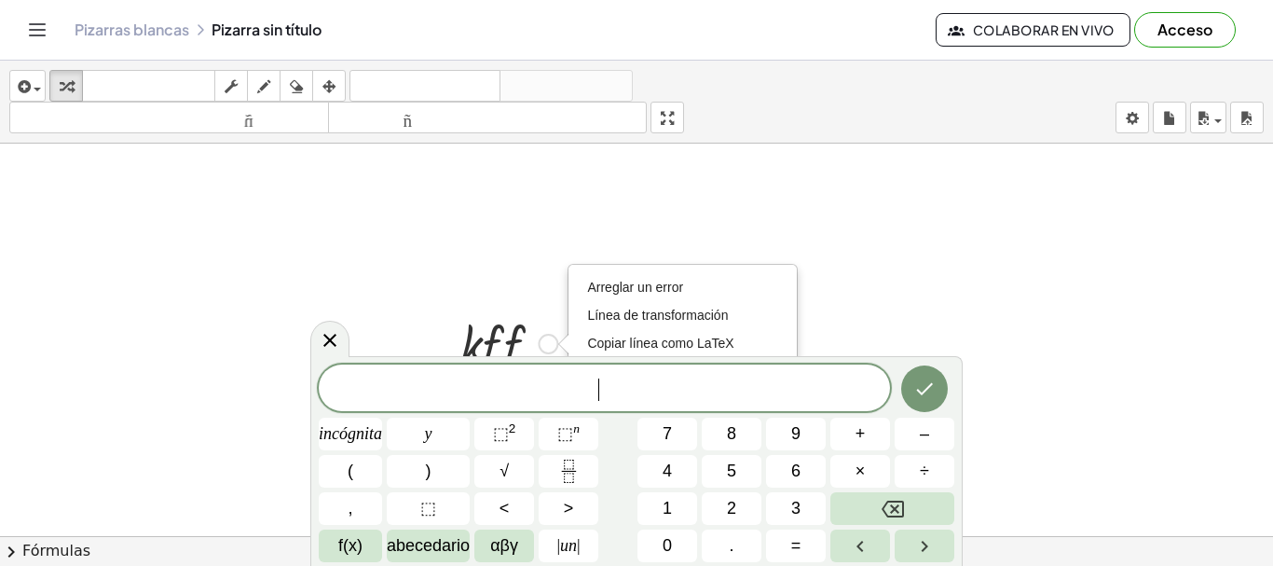
click at [552, 340] on div "Arreglar un error Línea de transformación Copiar línea como LaTeX Derivación de…" at bounding box center [548, 344] width 21 height 21
click at [670, 286] on font "Arreglar un error" at bounding box center [635, 287] width 96 height 15
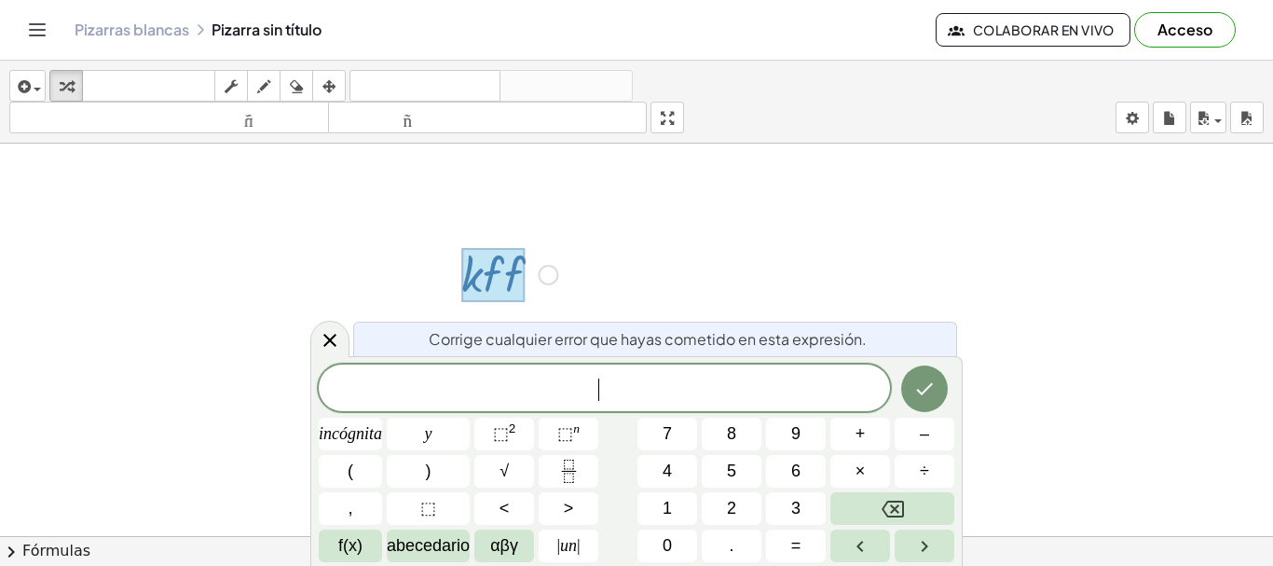
scroll to position [412, 0]
click at [539, 275] on div "Arreglar un error Línea de transformación Copiar línea como LaTeX Derivación de…" at bounding box center [548, 275] width 21 height 21
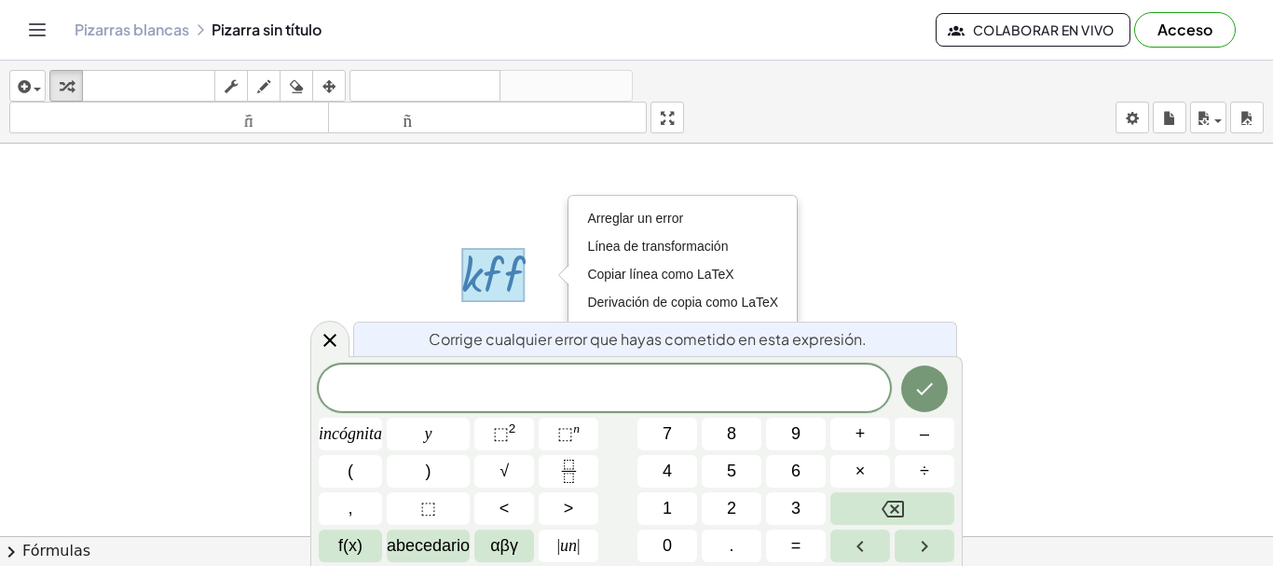
click at [507, 201] on div at bounding box center [636, 137] width 1273 height 811
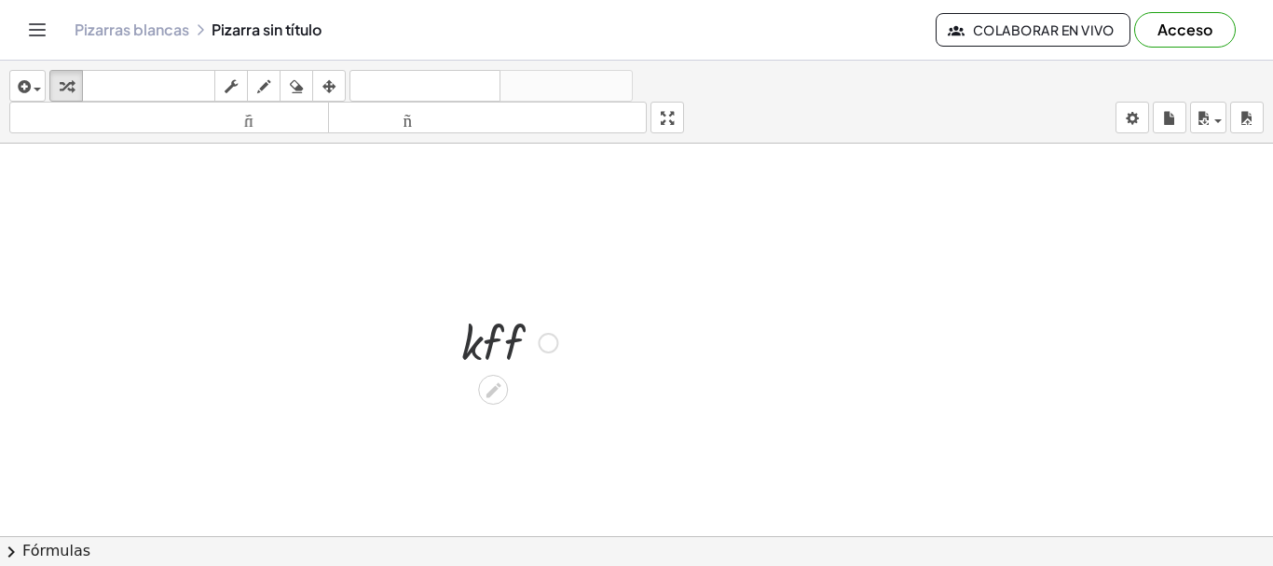
scroll to position [343, 0]
drag, startPoint x: 490, startPoint y: 354, endPoint x: 431, endPoint y: 502, distance: 158.9
drag, startPoint x: 512, startPoint y: 331, endPoint x: 356, endPoint y: 378, distance: 162.5
click at [356, 378] on div "· f · k · f · f Arreglar un error Línea de transformación Copiar línea como LaT…" at bounding box center [636, 205] width 1273 height 811
drag, startPoint x: 451, startPoint y: 355, endPoint x: 217, endPoint y: 561, distance: 311.8
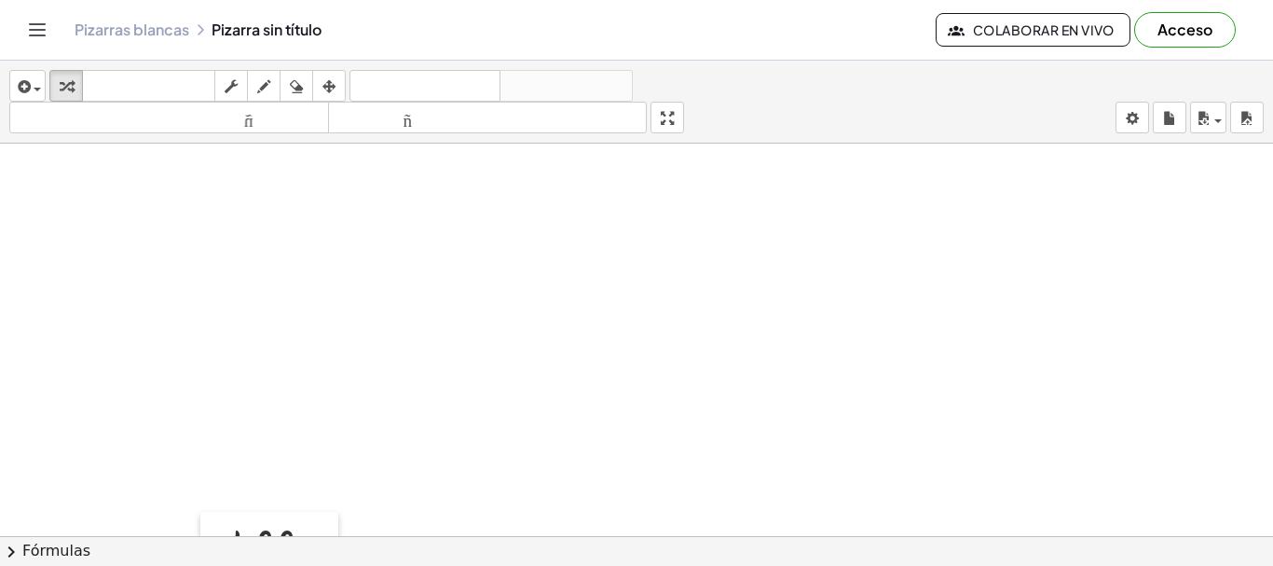
click at [217, 561] on div "insertar Seleccione uno: Expresión matemática Función Texto Vídeo de YouTube Gr…" at bounding box center [636, 313] width 1273 height 505
drag, startPoint x: 265, startPoint y: 530, endPoint x: 223, endPoint y: 564, distance: 54.3
click at [219, 565] on html "Actividades matemáticas fáciles de comprender Empezar Banco de actividades Trab…" at bounding box center [636, 283] width 1273 height 566
drag, startPoint x: 281, startPoint y: 534, endPoint x: 215, endPoint y: 580, distance: 79.7
click at [215, 565] on html "Actividades matemáticas fáciles de comprender Empezar Banco de actividades Trab…" at bounding box center [636, 283] width 1273 height 566
